Goal: Transaction & Acquisition: Purchase product/service

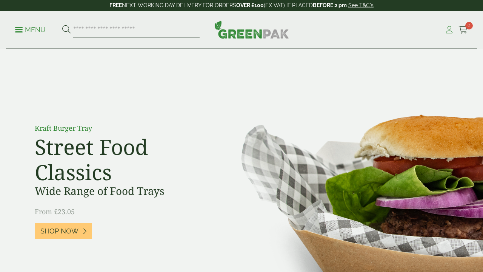
click at [450, 32] on icon at bounding box center [449, 30] width 9 height 8
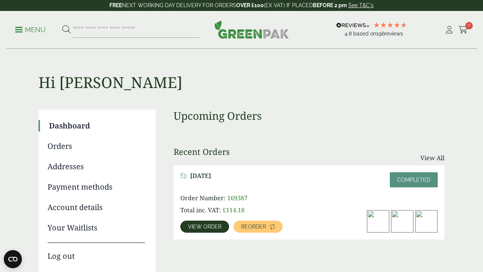
click at [18, 27] on link "Menu" at bounding box center [30, 29] width 31 height 8
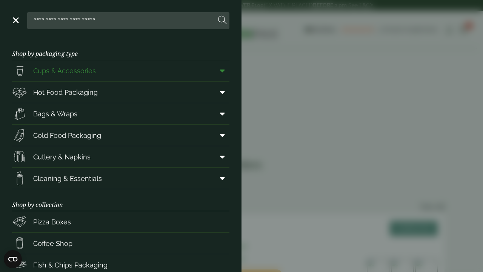
click at [89, 71] on span "Cups & Accessories" at bounding box center [64, 71] width 63 height 10
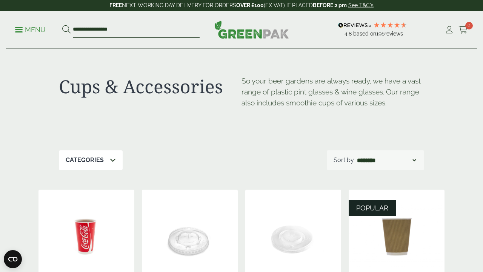
click at [131, 28] on input "**********" at bounding box center [136, 30] width 127 height 16
type input "*"
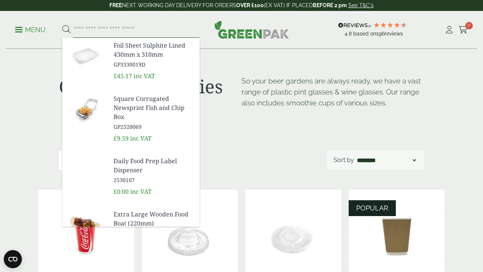
paste input "**********"
type input "**********"
click at [66, 29] on button at bounding box center [66, 30] width 8 height 10
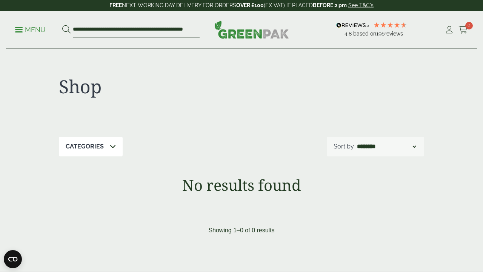
click at [21, 28] on p "Menu" at bounding box center [30, 29] width 31 height 9
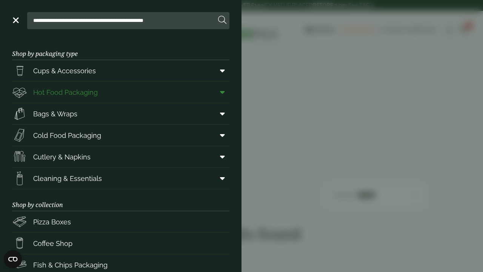
click at [141, 93] on link "Hot Food Packaging" at bounding box center [120, 92] width 217 height 21
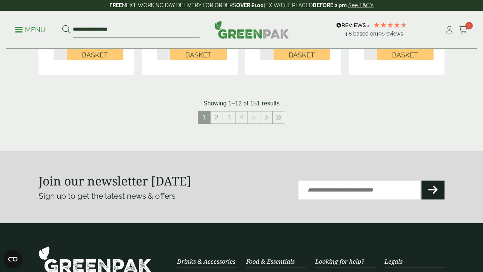
scroll to position [909, 0]
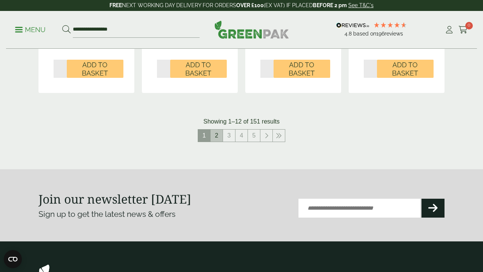
click at [218, 129] on link "2" at bounding box center [217, 135] width 12 height 12
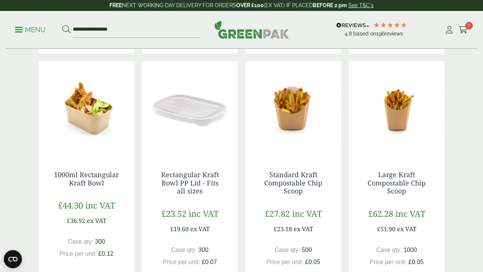
scroll to position [828, 0]
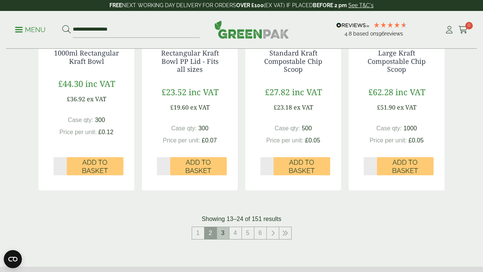
click at [222, 231] on link "3" at bounding box center [223, 233] width 12 height 12
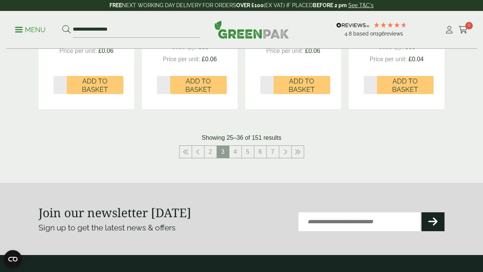
scroll to position [898, 0]
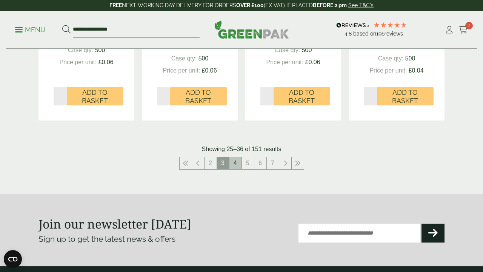
click at [233, 158] on link "4" at bounding box center [235, 163] width 12 height 12
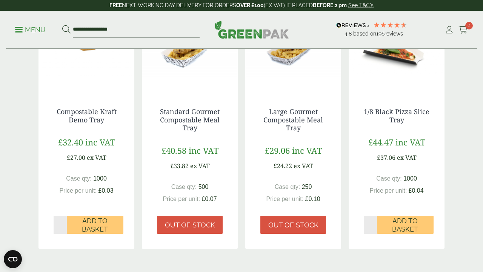
scroll to position [943, 0]
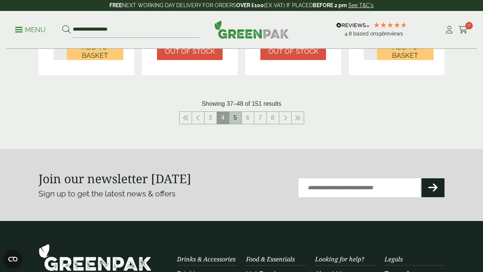
click at [234, 112] on link "5" at bounding box center [235, 118] width 12 height 12
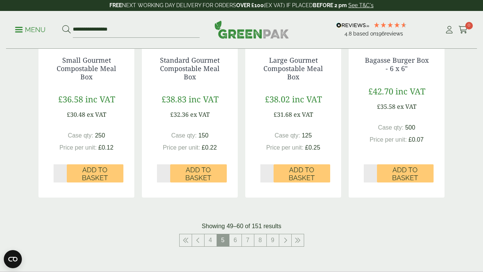
scroll to position [844, 0]
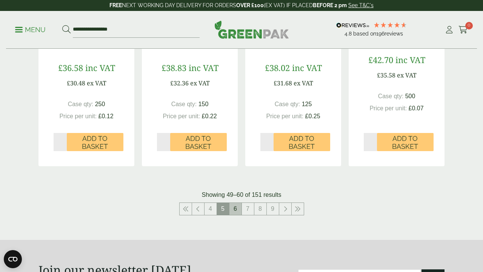
click at [236, 206] on link "6" at bounding box center [235, 209] width 12 height 12
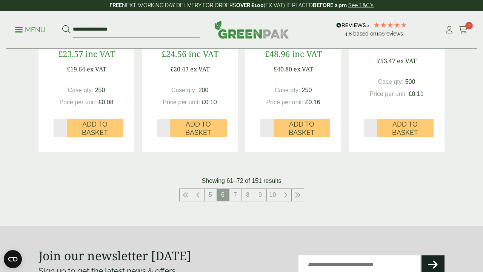
scroll to position [907, 0]
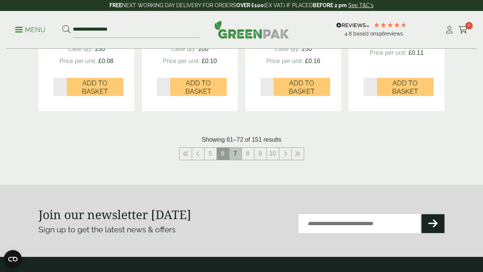
click at [237, 148] on link "7" at bounding box center [235, 154] width 12 height 12
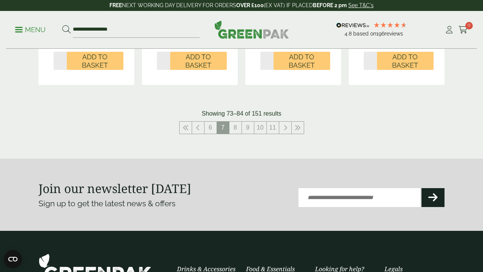
scroll to position [949, 0]
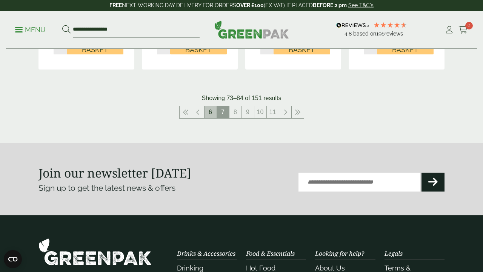
click at [208, 106] on link "6" at bounding box center [211, 112] width 12 height 12
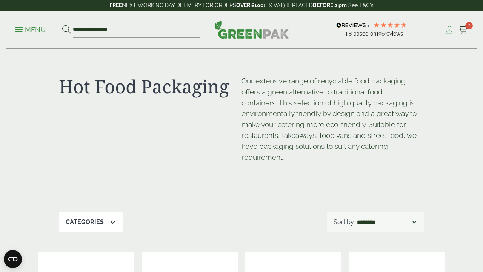
click at [449, 31] on icon at bounding box center [449, 30] width 9 height 8
